Goal: Task Accomplishment & Management: Complete application form

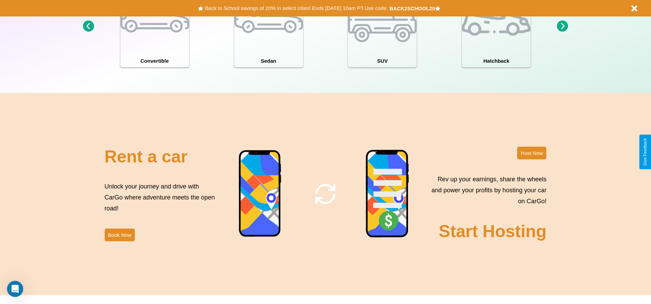
scroll to position [748, 0]
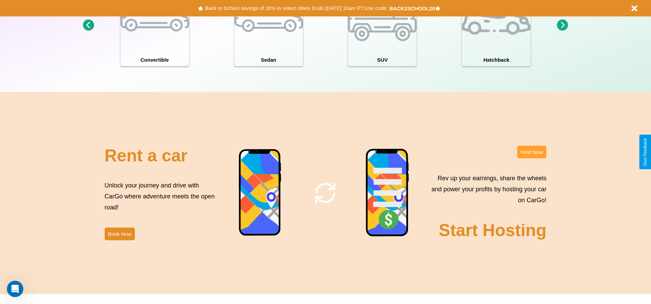
click at [531, 152] on button "Host Now" at bounding box center [531, 152] width 29 height 13
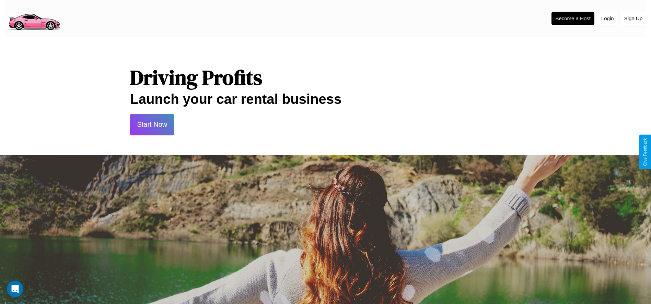
click at [152, 125] on button "Start Now" at bounding box center [152, 125] width 44 height 22
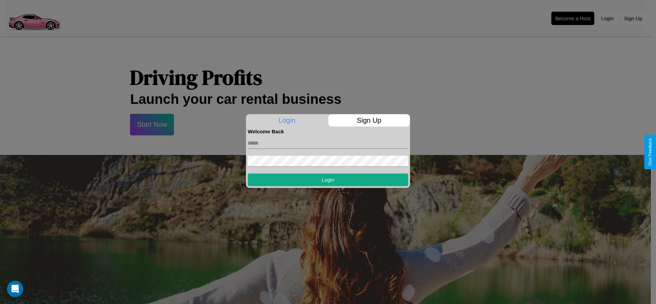
click at [328, 143] on input "text" at bounding box center [328, 143] width 161 height 11
type input "**********"
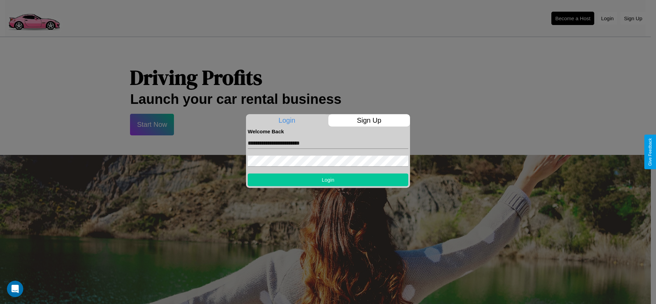
click at [328, 180] on button "Login" at bounding box center [328, 180] width 161 height 13
